Goal: Task Accomplishment & Management: Manage account settings

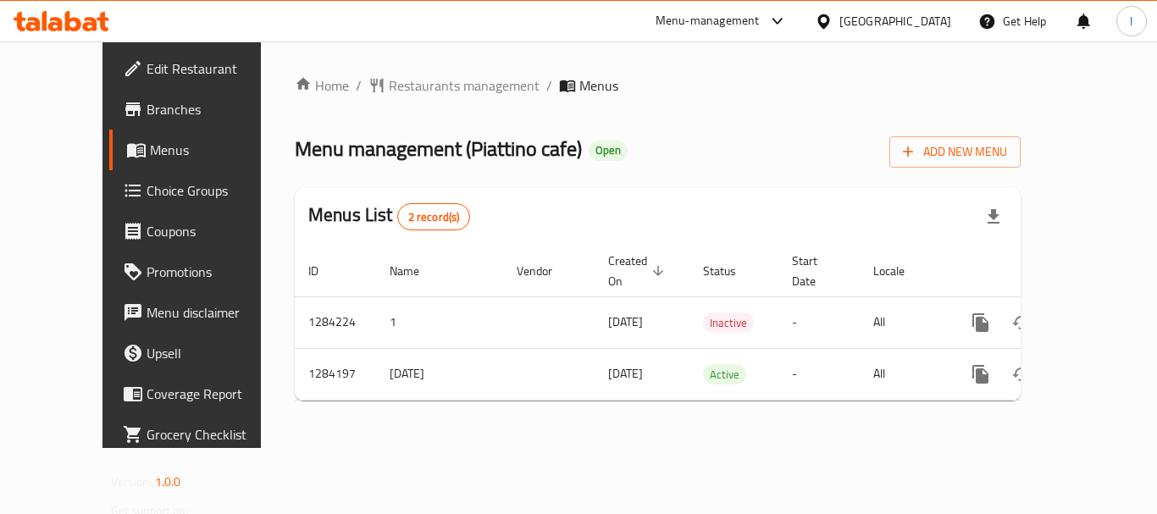
click at [680, 12] on div "Menu-management" at bounding box center [708, 21] width 104 height 20
click at [625, 149] on div "Restaurant-Management" at bounding box center [617, 147] width 133 height 19
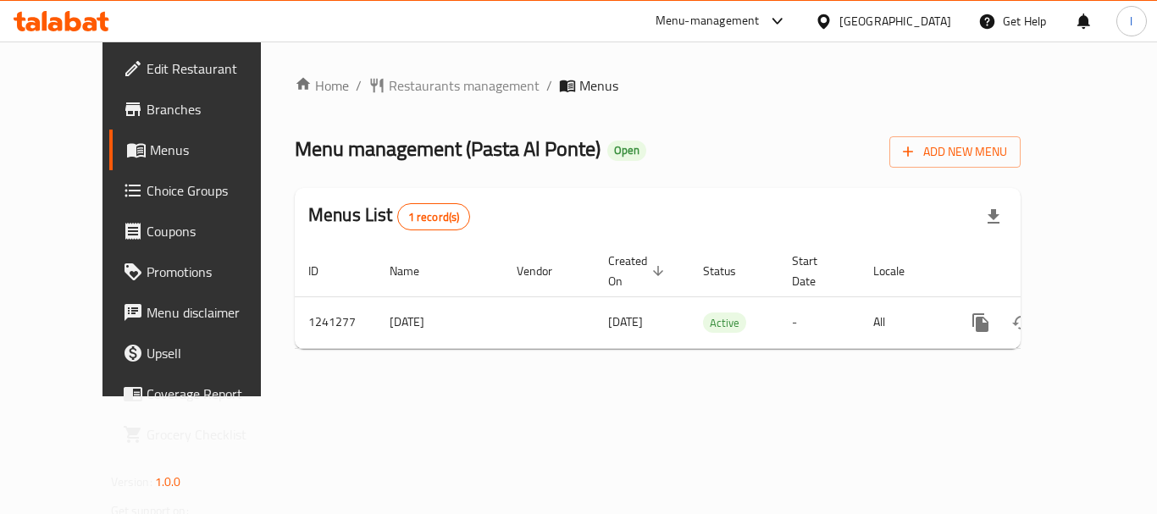
click at [883, 25] on div "[GEOGRAPHIC_DATA]" at bounding box center [895, 21] width 112 height 19
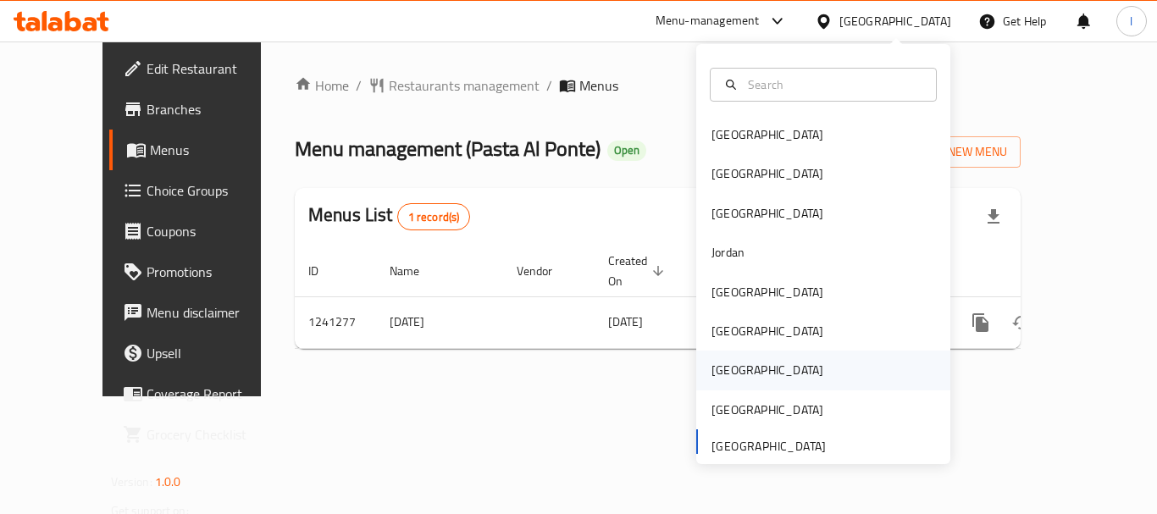
click at [748, 364] on div "Qatar" at bounding box center [823, 370] width 254 height 39
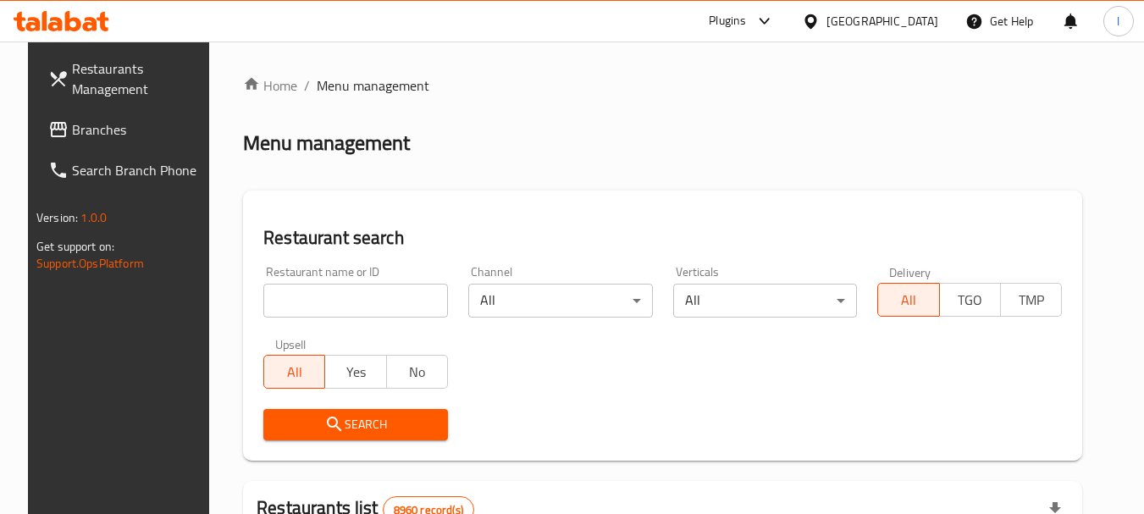
click at [149, 135] on span "Branches" at bounding box center [139, 129] width 134 height 20
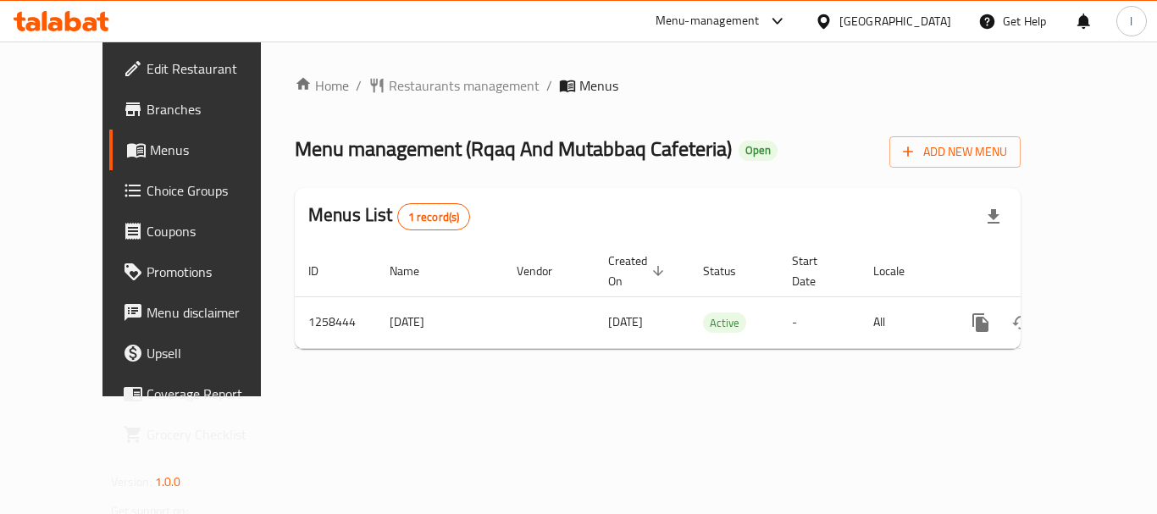
click at [922, 23] on div "[GEOGRAPHIC_DATA]" at bounding box center [895, 21] width 112 height 19
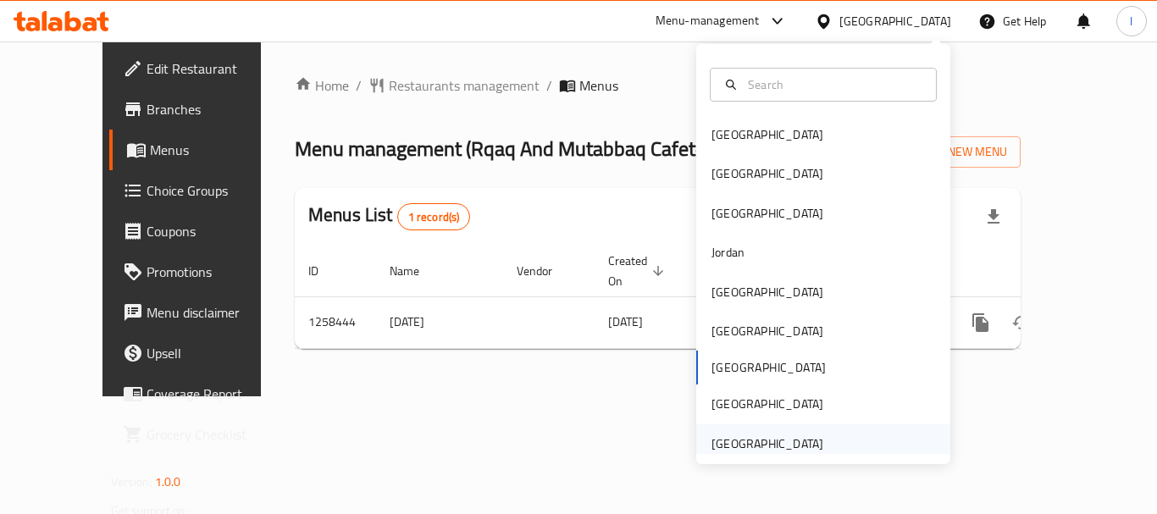
click at [821, 445] on div "[GEOGRAPHIC_DATA]" at bounding box center [767, 443] width 139 height 39
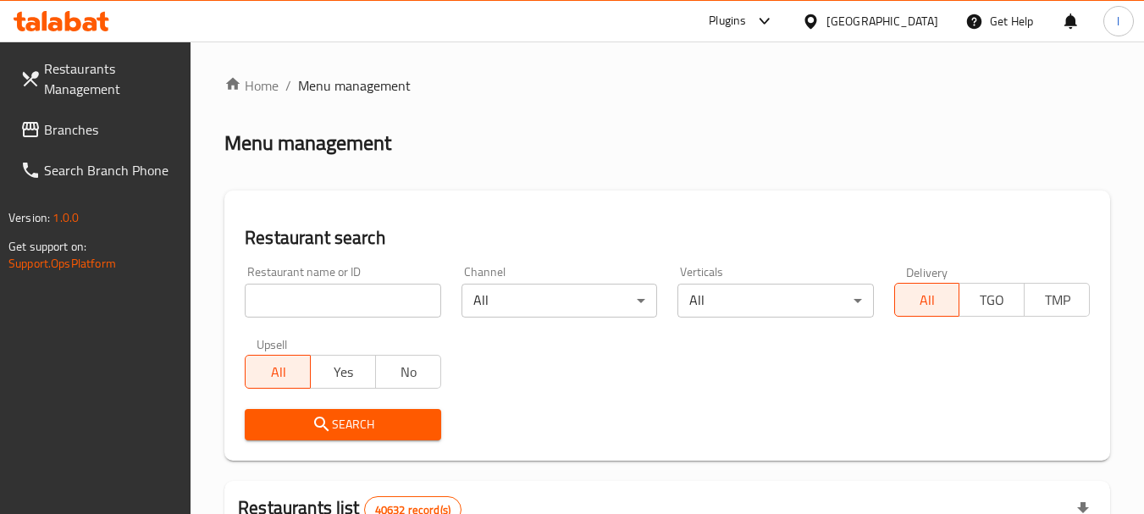
click at [83, 125] on span "Branches" at bounding box center [111, 129] width 134 height 20
